Goal: Check status: Check status

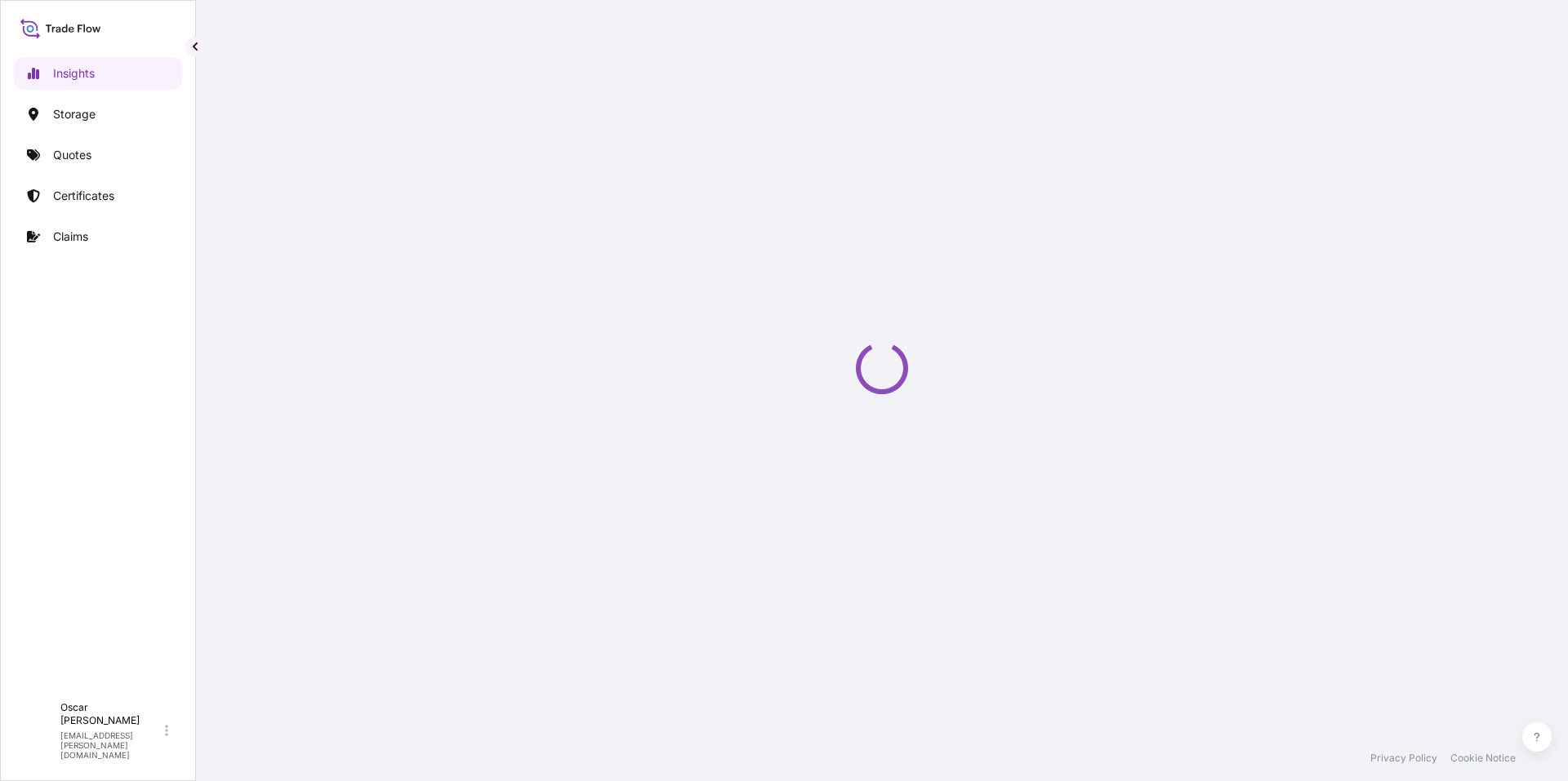
select select "2025"
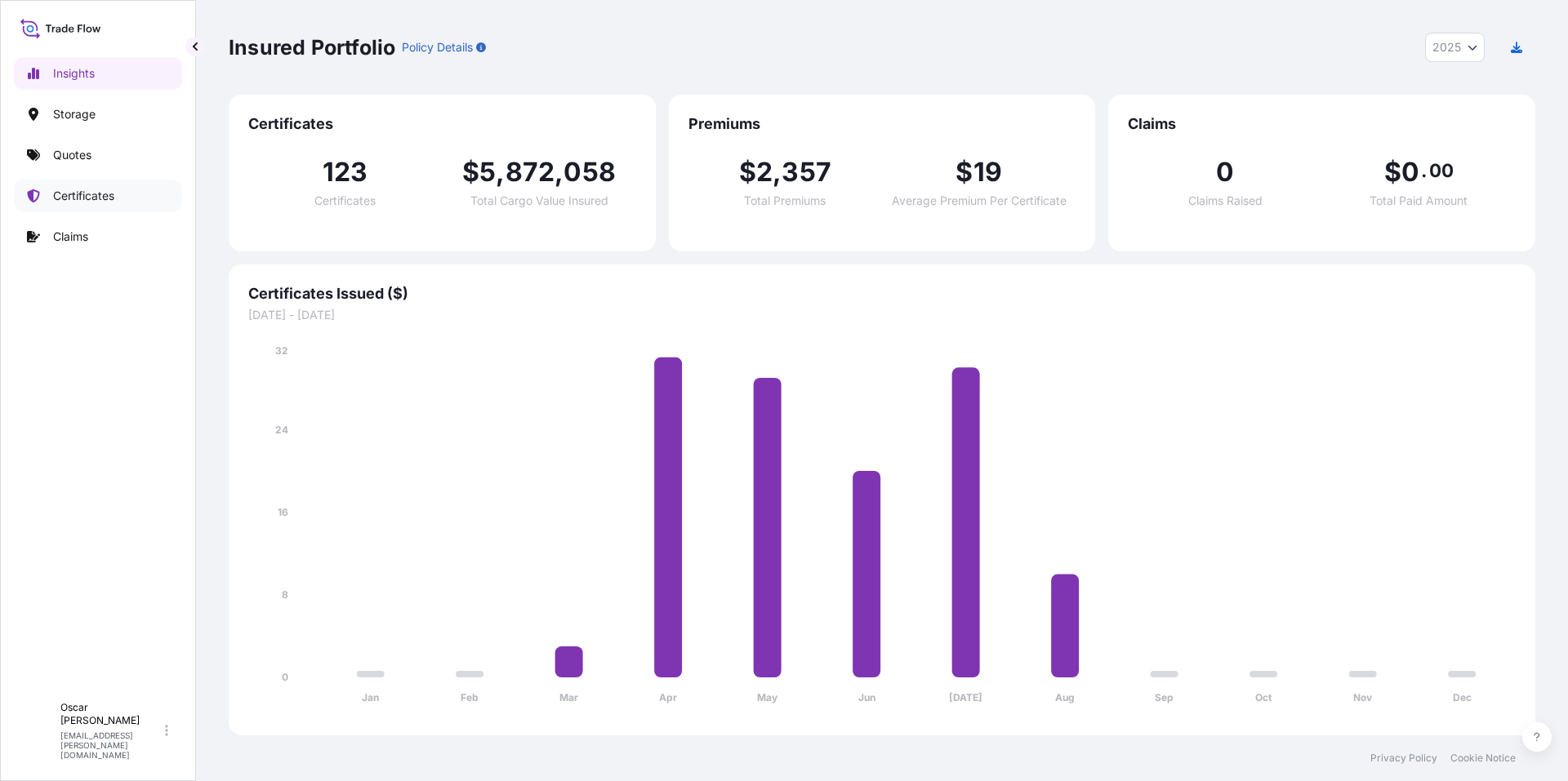
click at [93, 186] on link "Certificates" at bounding box center [98, 195] width 168 height 33
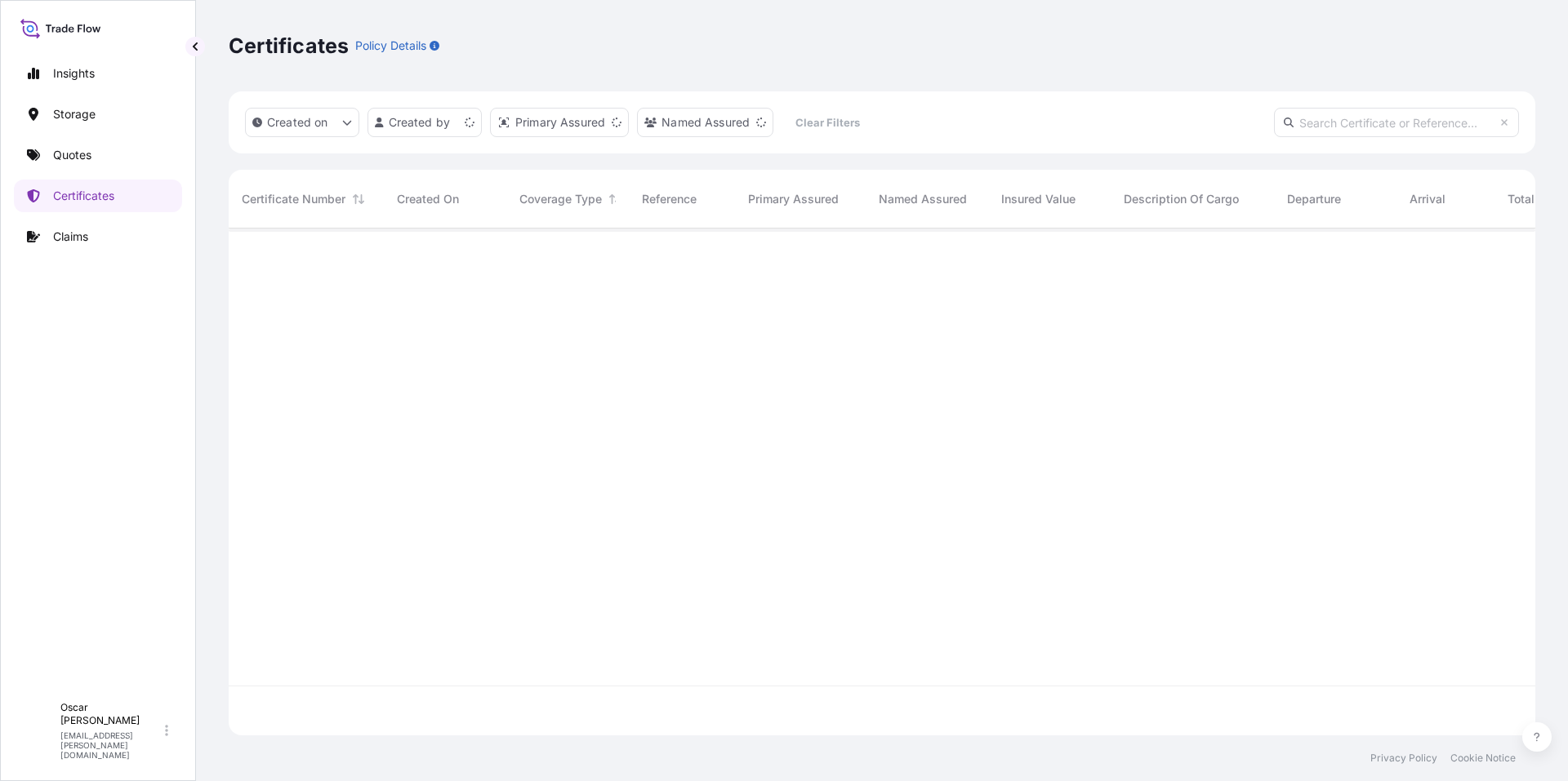
scroll to position [504, 1294]
click at [1340, 134] on input "text" at bounding box center [1396, 122] width 245 height 29
click at [1342, 128] on input "text" at bounding box center [1396, 122] width 245 height 29
paste input "1625205244"
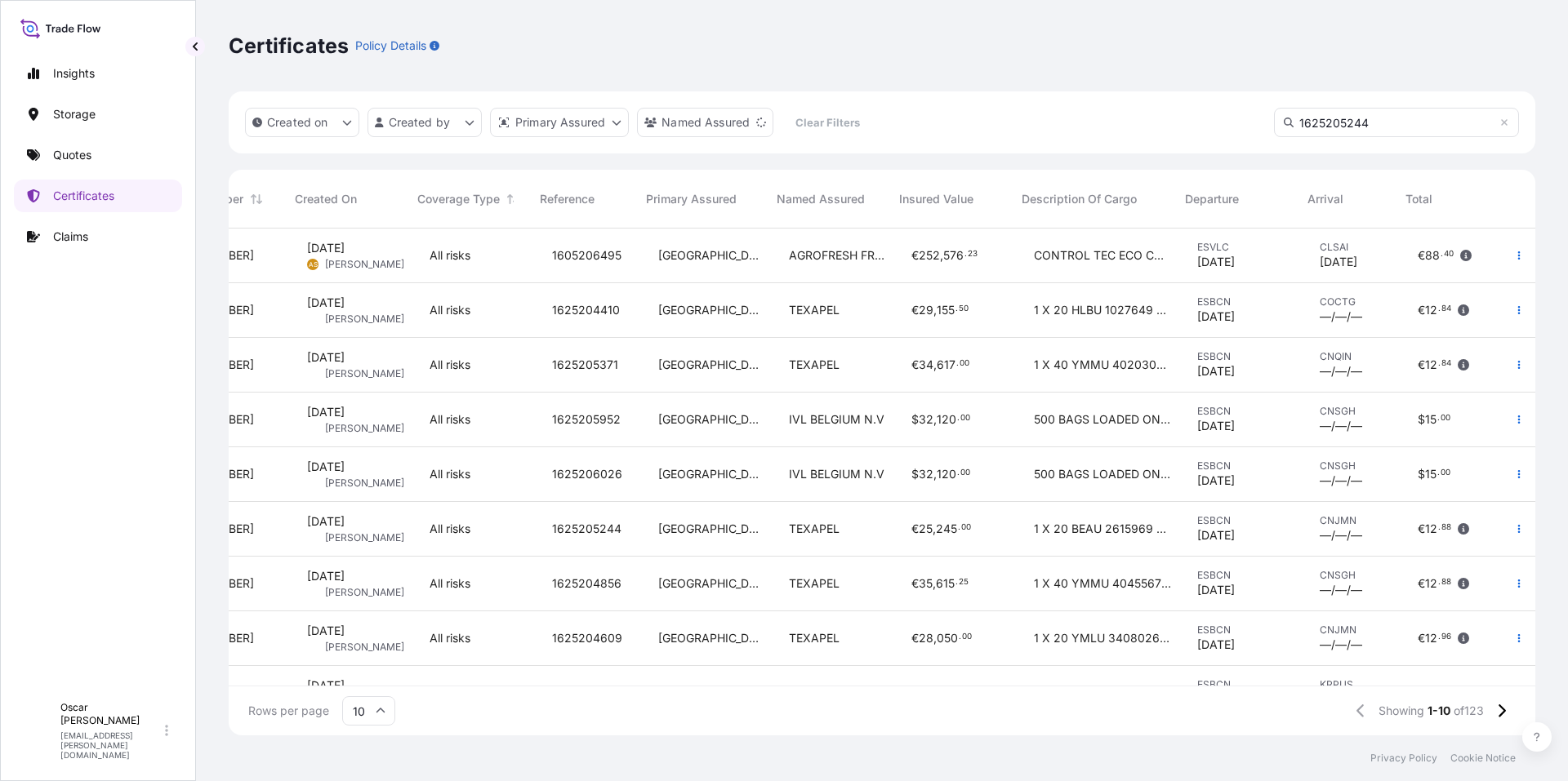
scroll to position [0, 0]
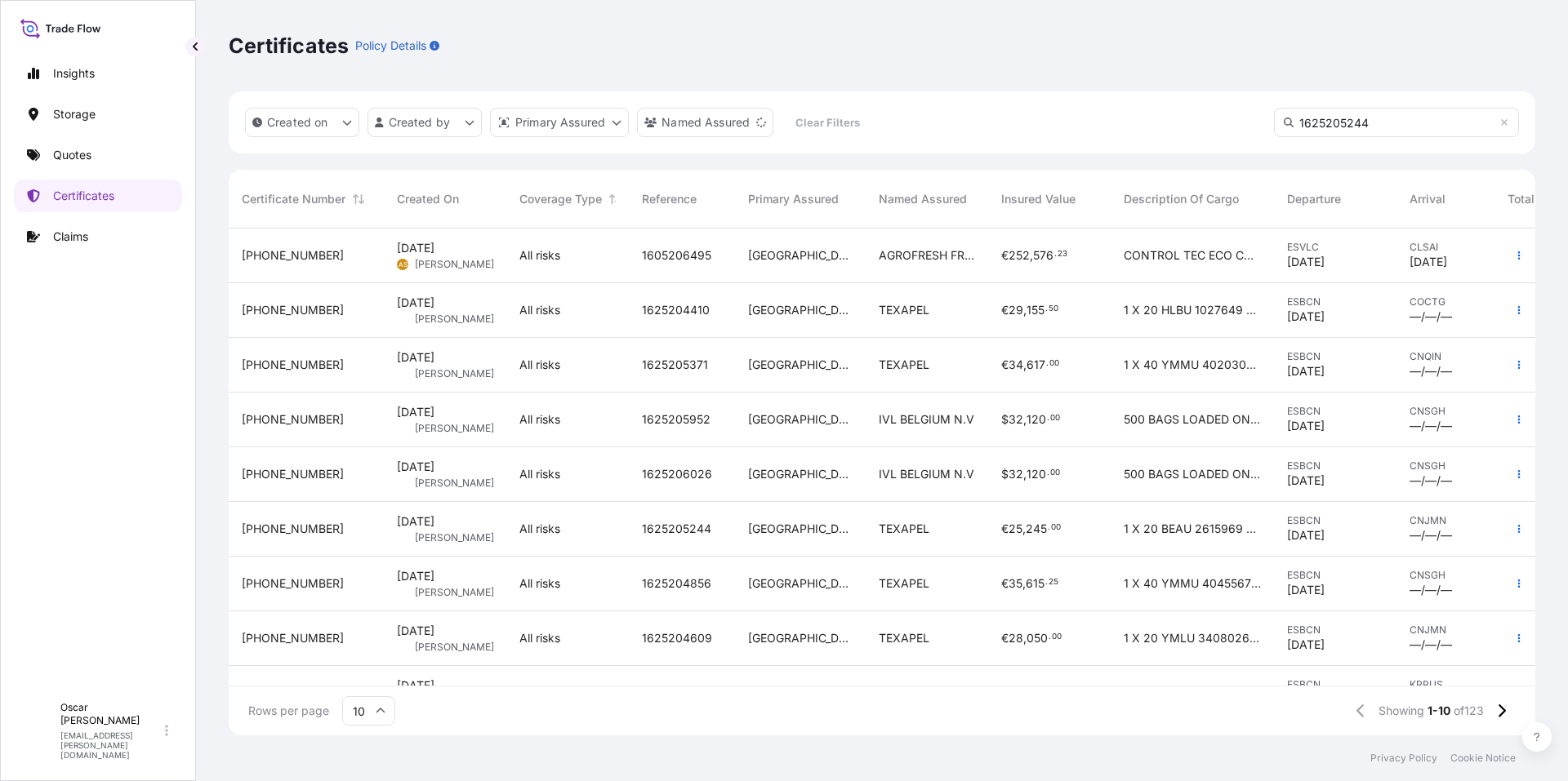
click at [1373, 126] on input "1625205244" at bounding box center [1396, 122] width 245 height 29
click at [1374, 123] on input "1625205244" at bounding box center [1396, 122] width 245 height 29
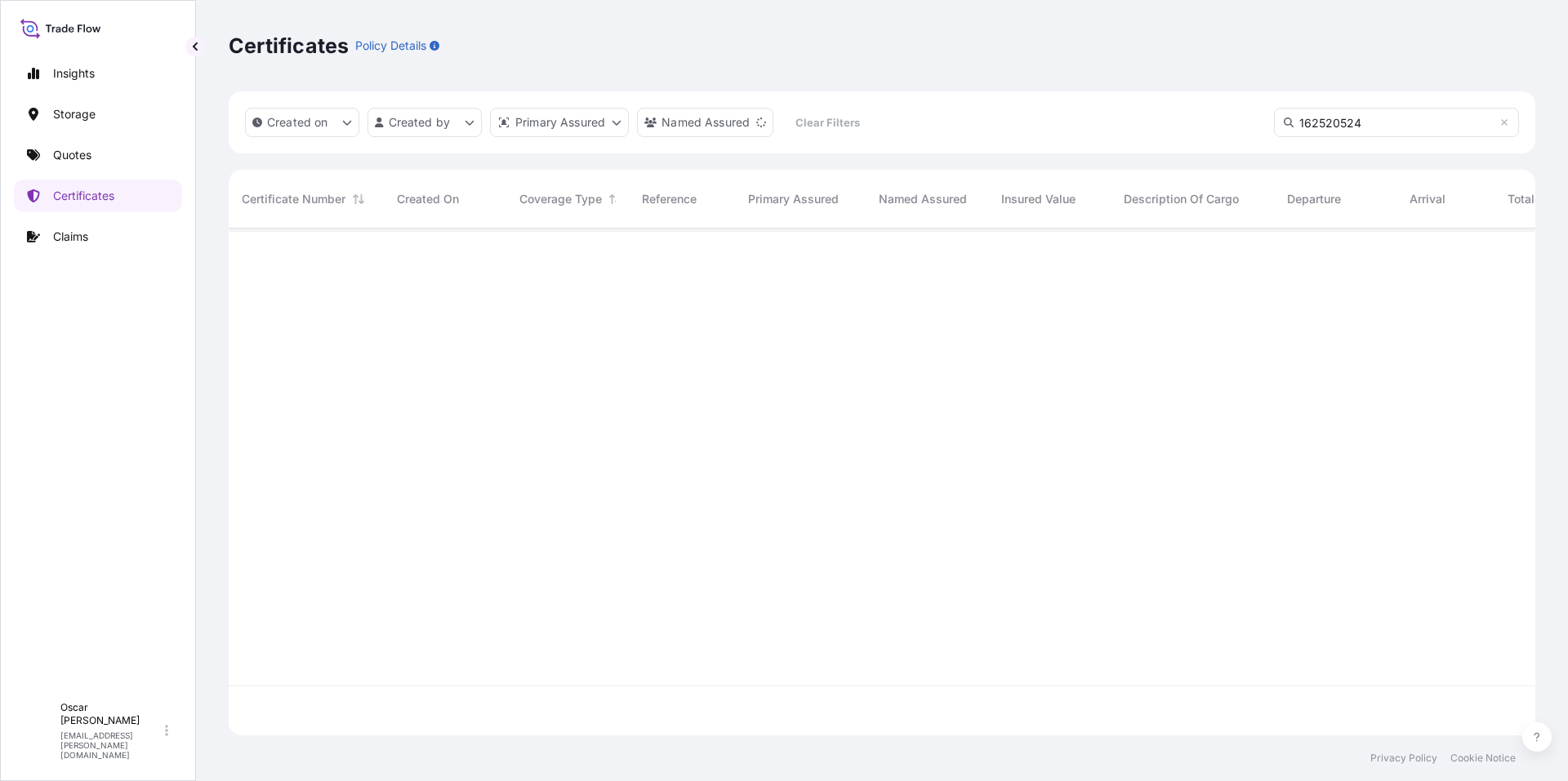
type input "1625205244"
click at [595, 272] on div "All risks" at bounding box center [567, 256] width 123 height 55
